Goal: Information Seeking & Learning: Understand process/instructions

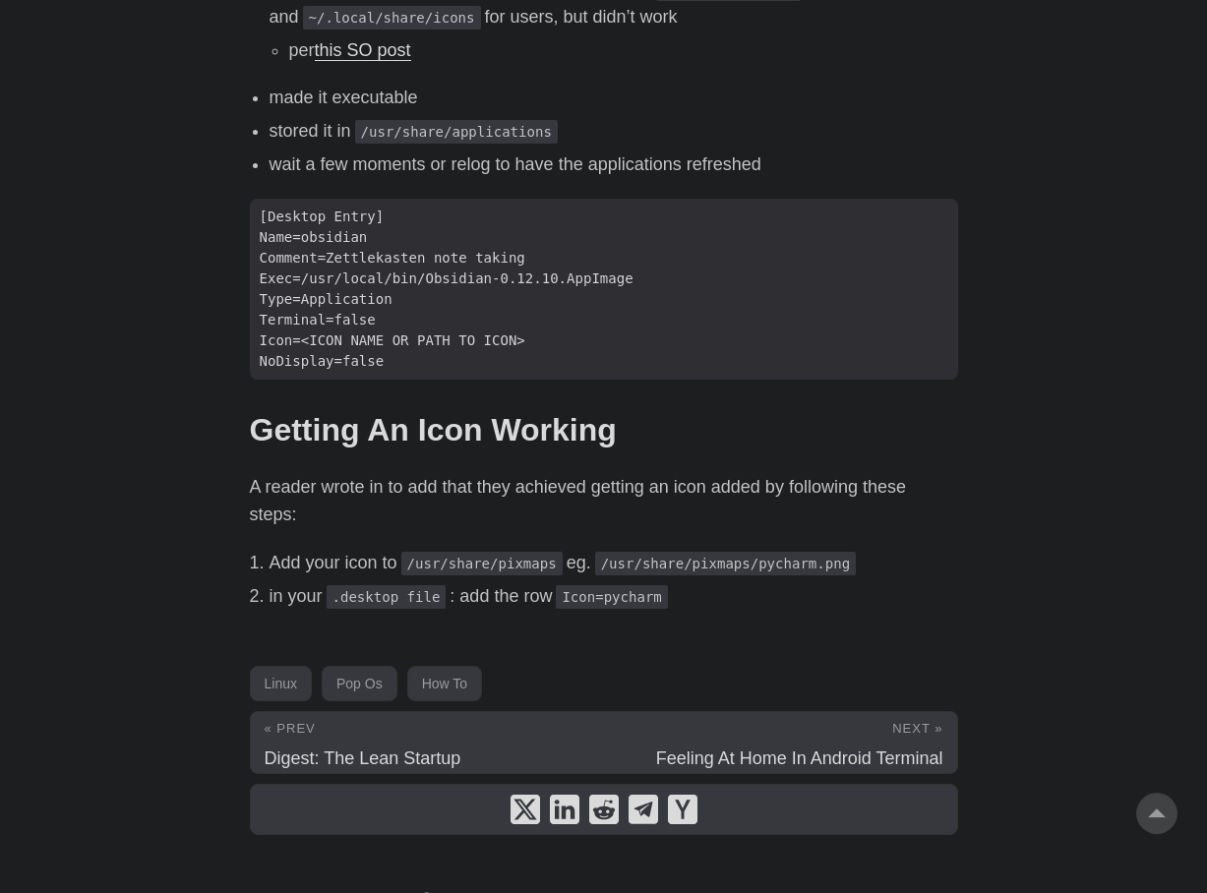
scroll to position [1252, 0]
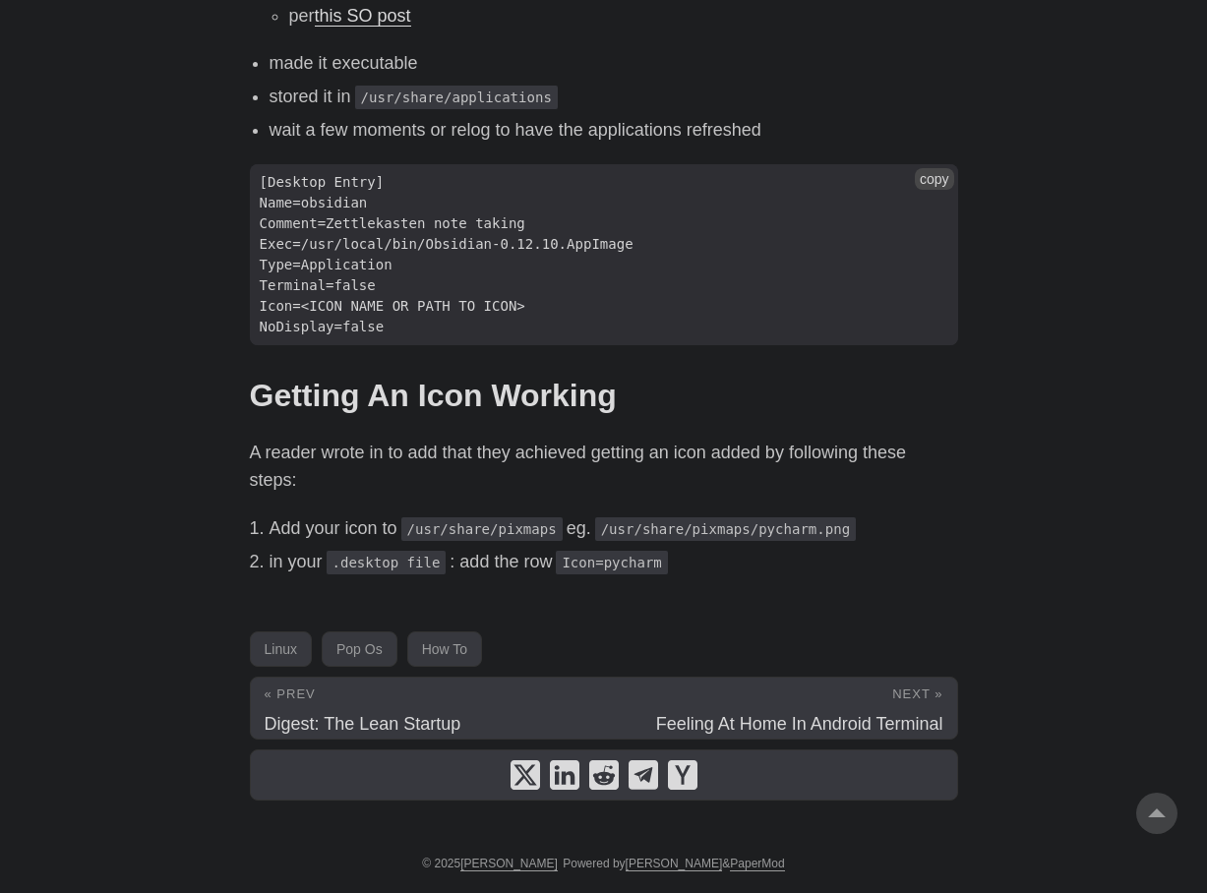
click at [302, 326] on span "NoDisplay=false" at bounding box center [322, 327] width 145 height 21
copy span "NoDisplay=false"
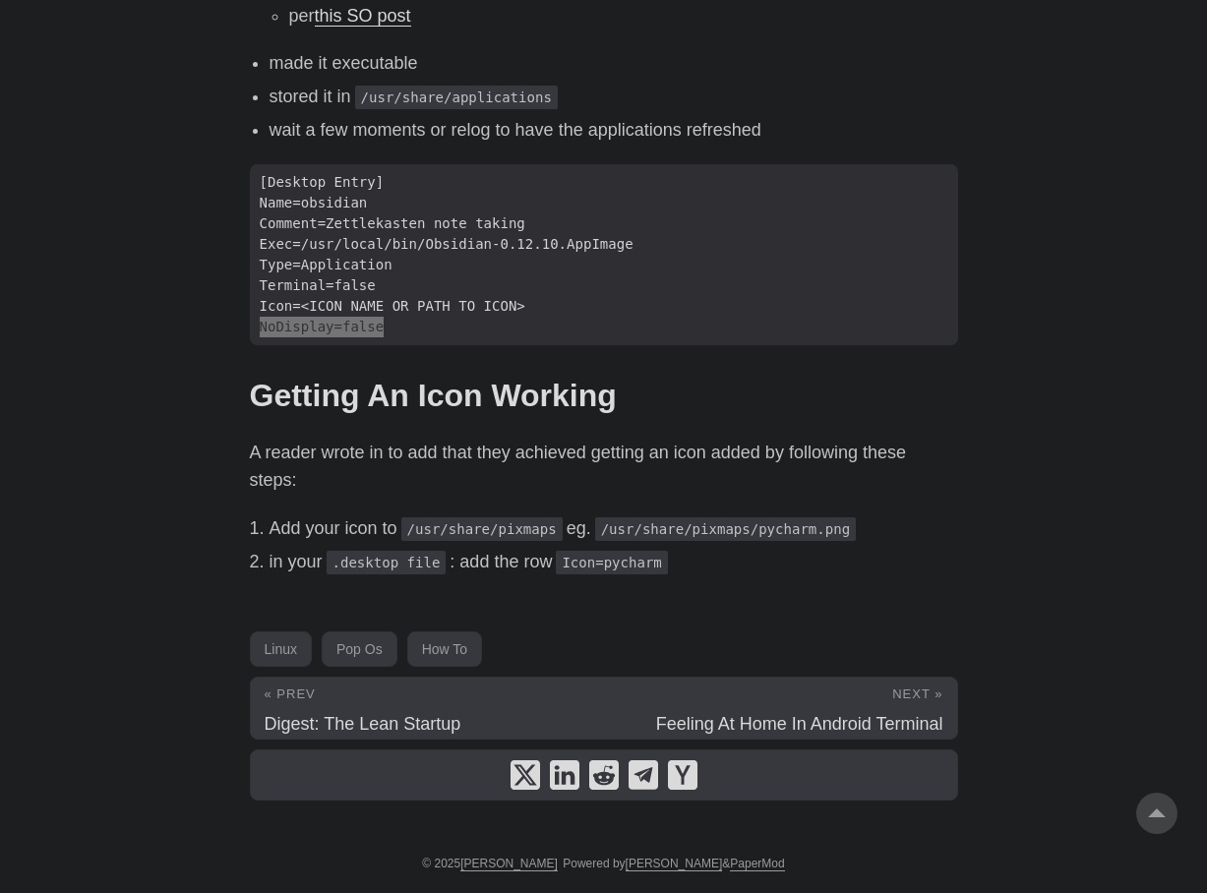
drag, startPoint x: 302, startPoint y: 326, endPoint x: 503, endPoint y: 871, distance: 580.6
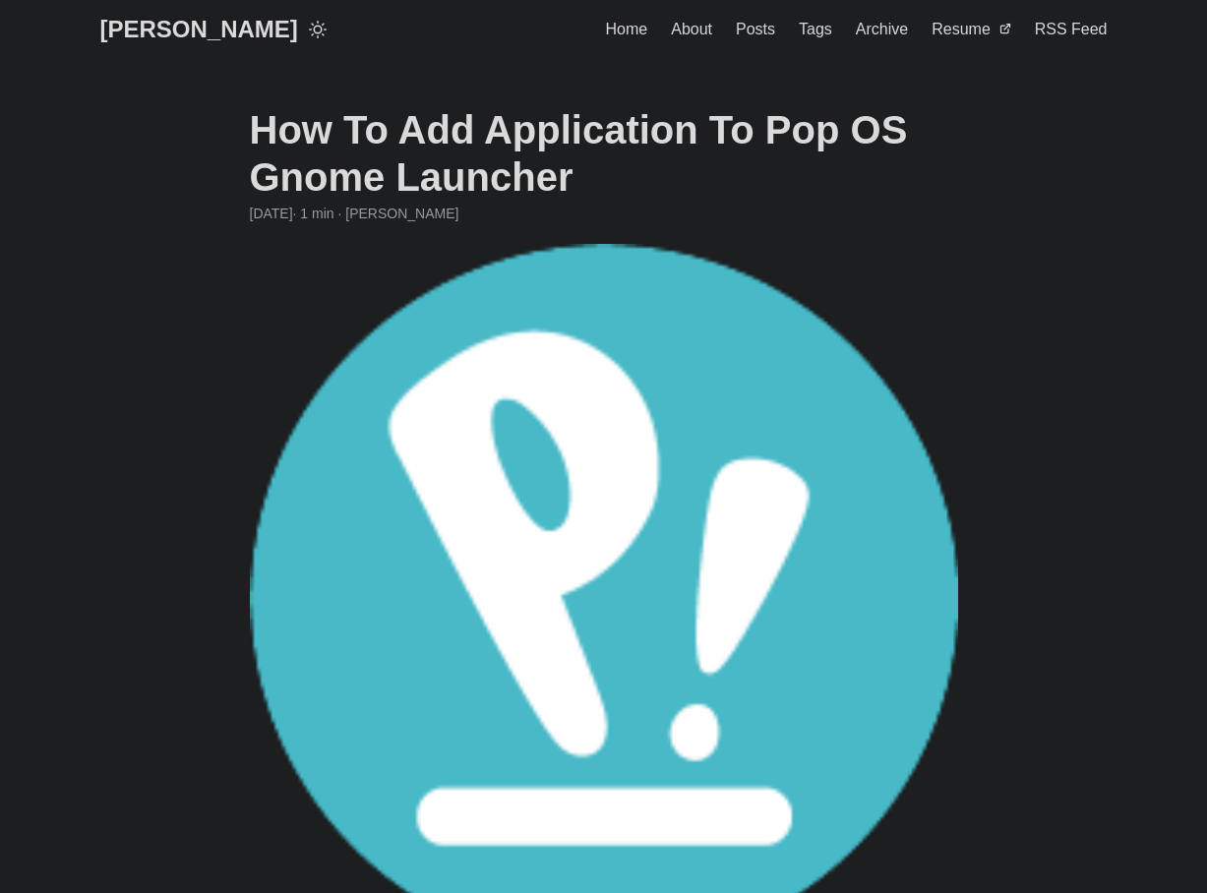
scroll to position [1252, 0]
